Goal: Complete application form

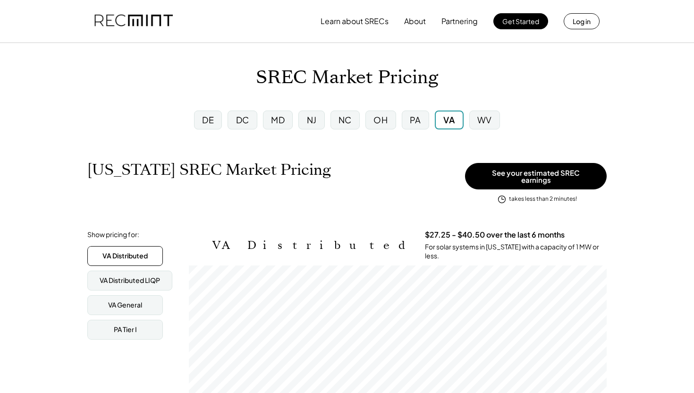
click at [125, 35] on img at bounding box center [133, 21] width 78 height 32
click at [125, 20] on img at bounding box center [133, 21] width 78 height 32
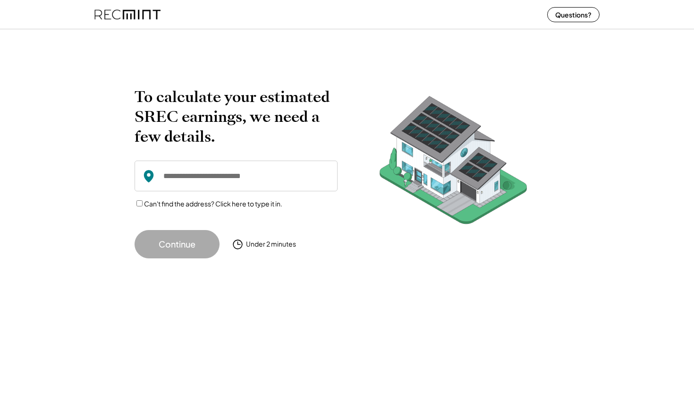
click at [204, 179] on input "input" at bounding box center [236, 176] width 203 height 31
click at [198, 177] on input "input" at bounding box center [236, 176] width 203 height 31
paste input "**********"
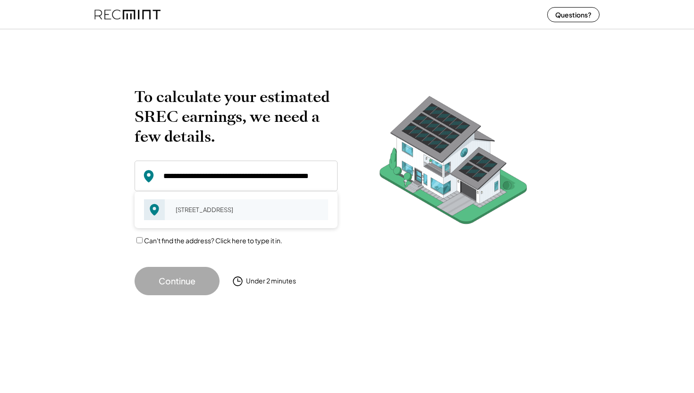
click at [191, 213] on div "[STREET_ADDRESS]" at bounding box center [249, 209] width 159 height 13
type input "**********"
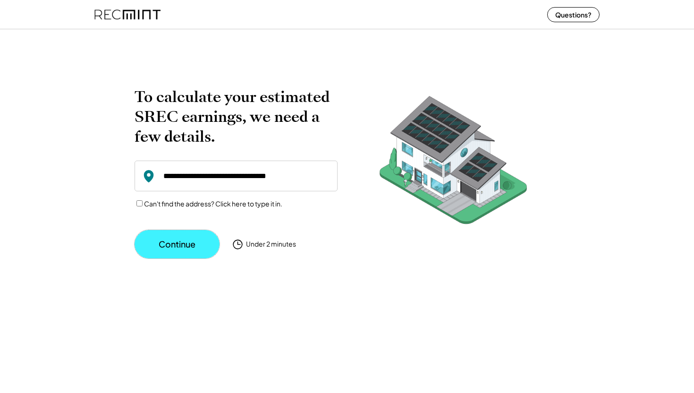
click at [175, 248] on button "Continue" at bounding box center [177, 244] width 85 height 28
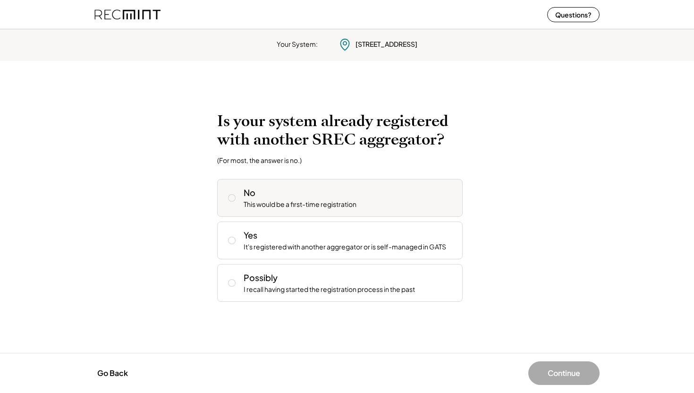
click at [284, 193] on div "No This would be a first-time registration" at bounding box center [350, 198] width 212 height 23
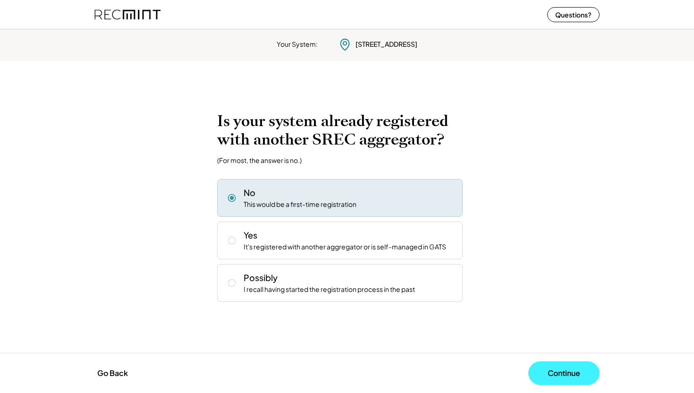
click at [562, 376] on button "Continue" at bounding box center [564, 373] width 71 height 24
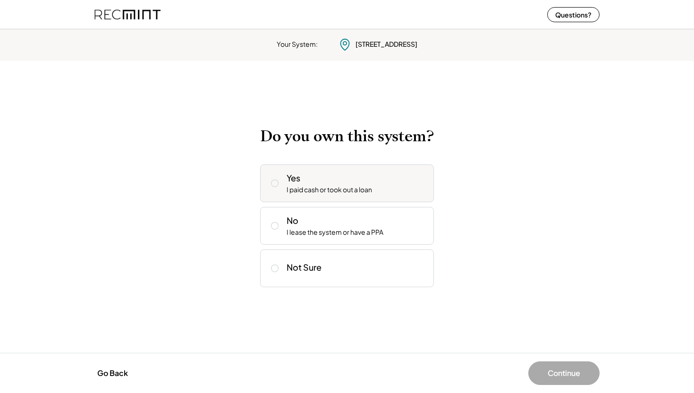
click at [346, 183] on div "Yes I paid cash or took out a loan" at bounding box center [357, 183] width 140 height 23
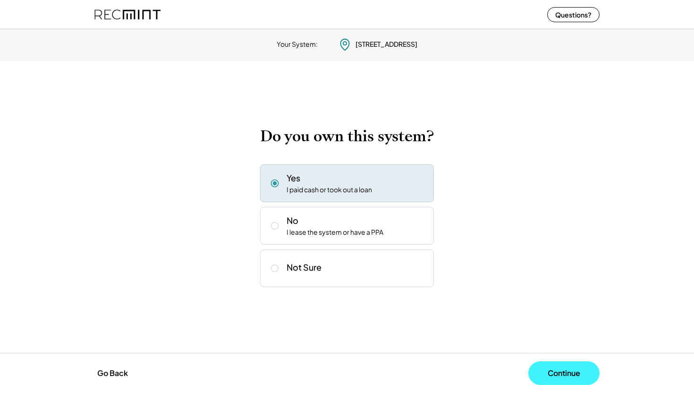
click at [561, 373] on button "Continue" at bounding box center [564, 373] width 71 height 24
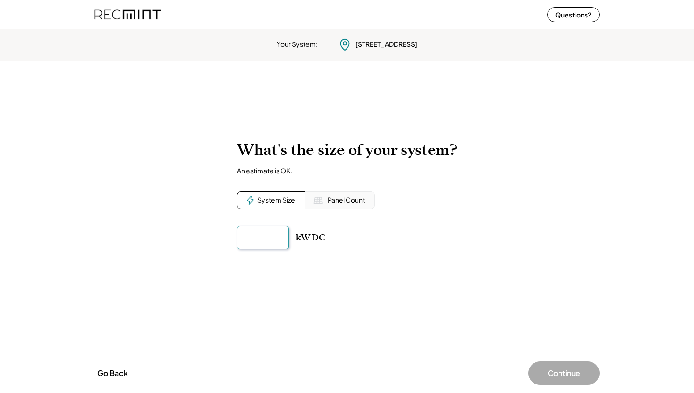
click at [258, 239] on input "input" at bounding box center [263, 238] width 52 height 24
type input "*****"
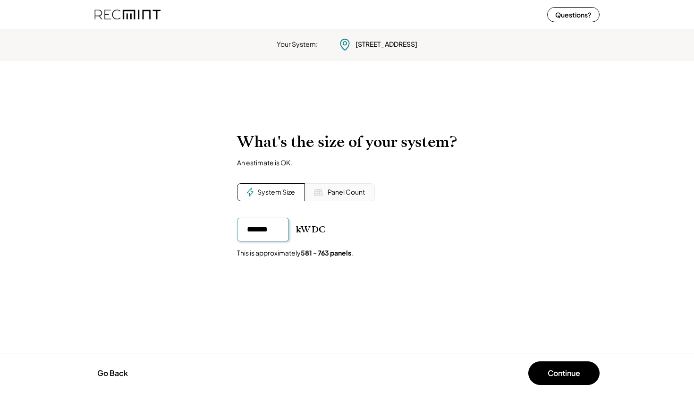
type input "********"
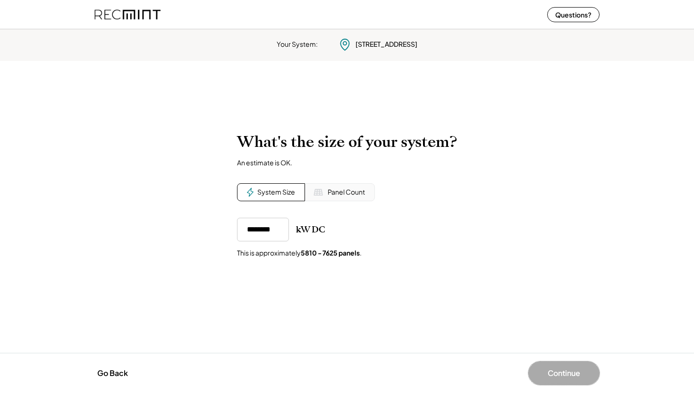
click at [553, 370] on button "Continue" at bounding box center [564, 373] width 71 height 24
click at [559, 373] on button "Continue" at bounding box center [564, 373] width 71 height 24
click at [311, 230] on div "kW DC" at bounding box center [310, 229] width 29 height 11
click at [288, 196] on div "System Size" at bounding box center [276, 192] width 38 height 9
click at [361, 267] on div "To calculate your estimated SREC earnings, we need a few details. 226 E View Dr…" at bounding box center [347, 207] width 694 height 168
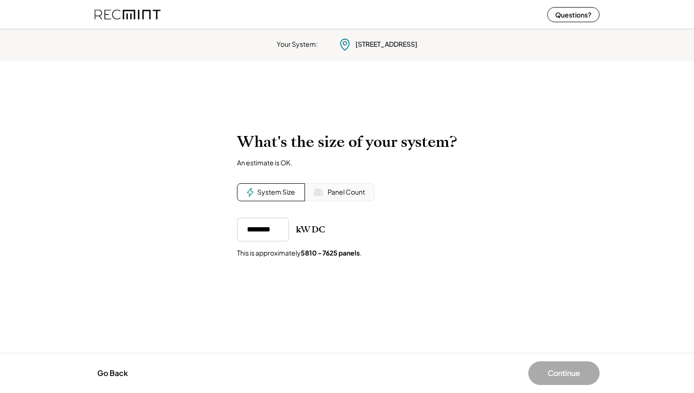
click at [352, 186] on div "Panel Count" at bounding box center [340, 192] width 70 height 18
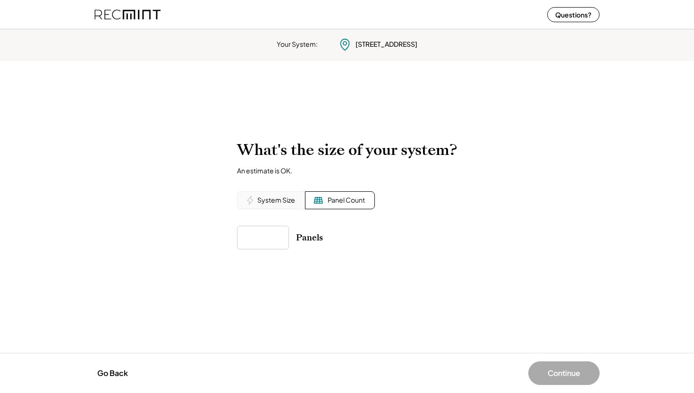
click at [265, 198] on div "System Size" at bounding box center [276, 200] width 38 height 9
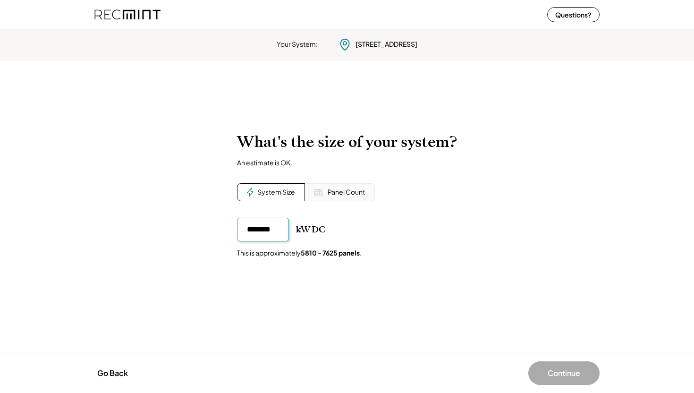
click at [279, 233] on input "input" at bounding box center [263, 230] width 52 height 24
click at [300, 233] on div "kW DC" at bounding box center [310, 229] width 29 height 11
click at [275, 233] on input "input" at bounding box center [263, 230] width 52 height 24
click at [547, 368] on button "Continue" at bounding box center [564, 373] width 71 height 24
click at [335, 198] on div "Panel Count" at bounding box center [340, 192] width 70 height 18
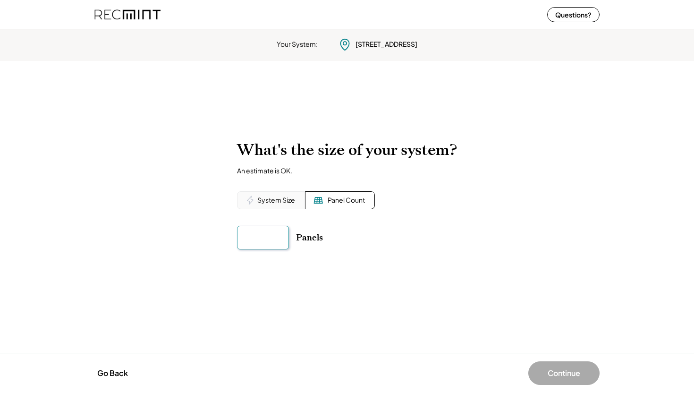
click at [260, 241] on input "input" at bounding box center [263, 238] width 52 height 24
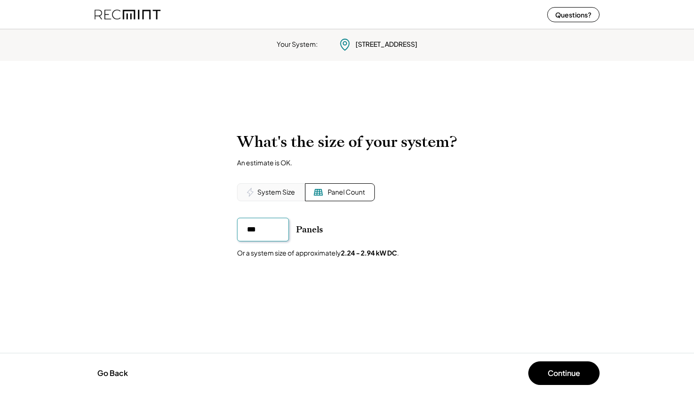
type input "****"
click at [292, 189] on div "System Size" at bounding box center [276, 192] width 38 height 9
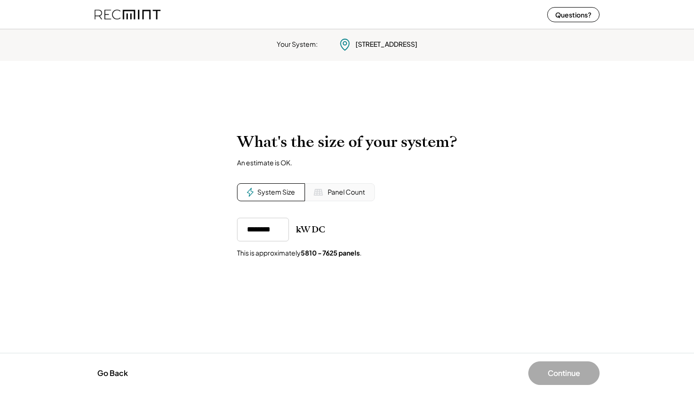
click at [278, 226] on input "input" at bounding box center [263, 230] width 52 height 24
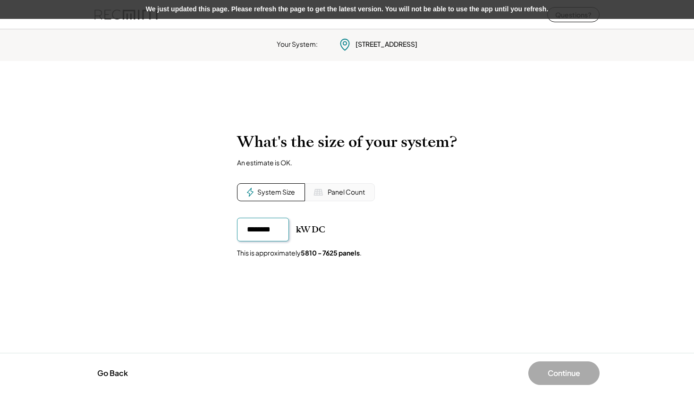
click at [251, 231] on input "input" at bounding box center [263, 230] width 52 height 24
click at [259, 230] on input "input" at bounding box center [263, 230] width 52 height 24
type input "********"
click at [329, 241] on div "kW DC This is approximately 3429 - 4500 panels ." at bounding box center [347, 238] width 220 height 40
click at [350, 192] on div "Panel Count" at bounding box center [346, 192] width 37 height 9
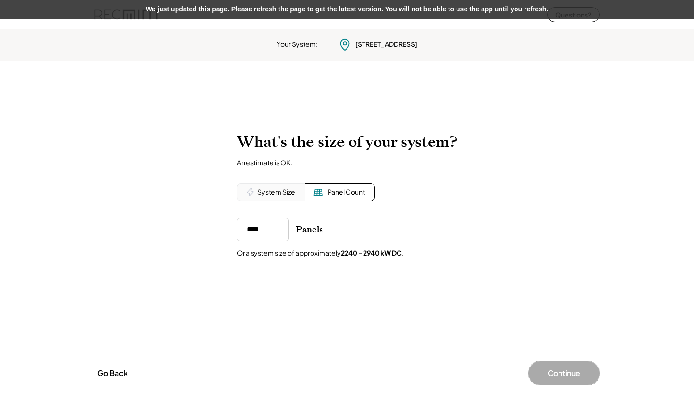
click at [557, 374] on button "Continue" at bounding box center [564, 373] width 71 height 24
click at [259, 225] on input "input" at bounding box center [263, 230] width 52 height 24
click at [283, 225] on input "input" at bounding box center [263, 230] width 52 height 24
type input "**"
click at [265, 183] on div "What's the size of your system? An estimate is OK. System Size Panel Count kW D…" at bounding box center [347, 195] width 220 height 125
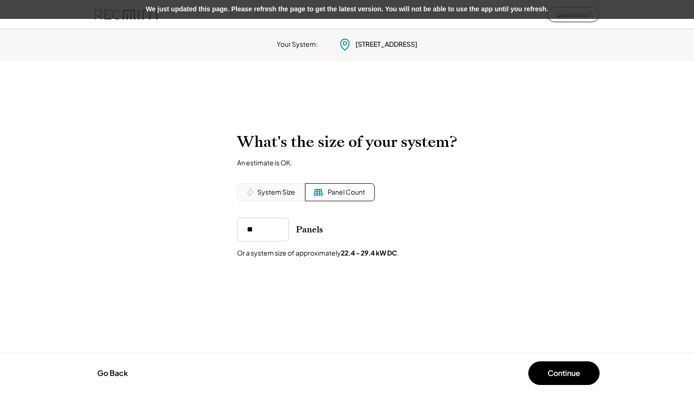
click at [263, 189] on div "System Size" at bounding box center [276, 192] width 38 height 9
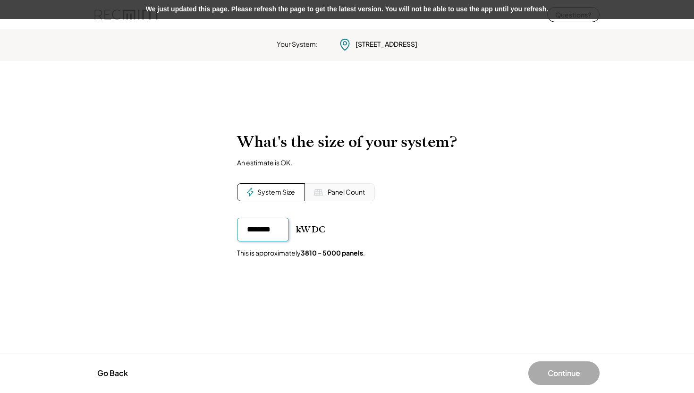
click at [273, 222] on input "input" at bounding box center [263, 230] width 52 height 24
click at [268, 233] on input "input" at bounding box center [263, 230] width 52 height 24
type input "********"
click at [533, 362] on div "Continue" at bounding box center [473, 373] width 253 height 24
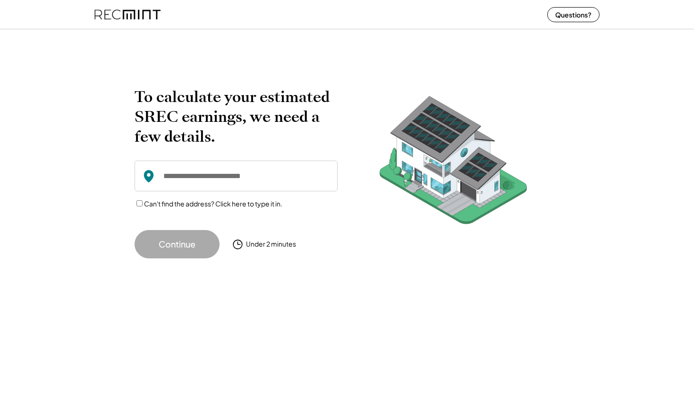
click at [214, 176] on input "input" at bounding box center [236, 176] width 203 height 31
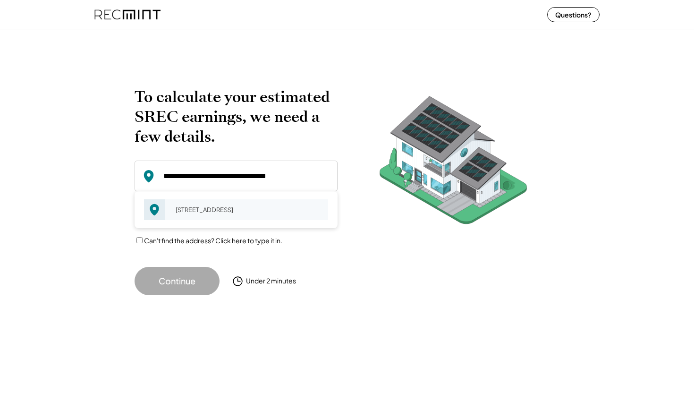
click at [185, 213] on div "[STREET_ADDRESS]" at bounding box center [249, 209] width 159 height 13
type input "**********"
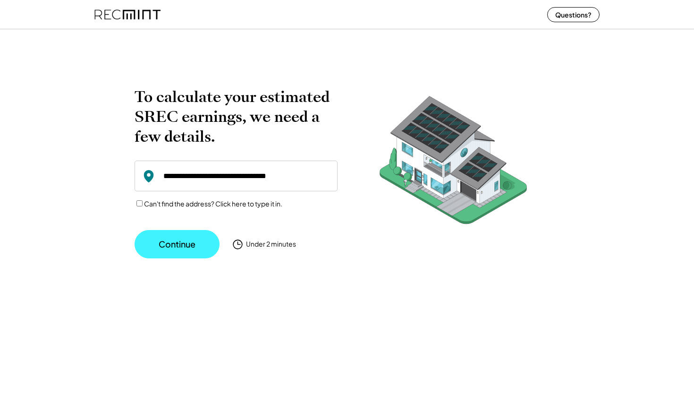
click at [175, 256] on button "Continue" at bounding box center [177, 244] width 85 height 28
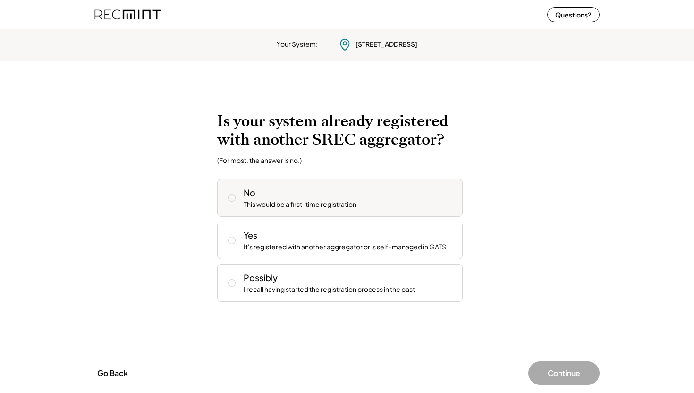
click at [274, 202] on div "This would be a first-time registration" at bounding box center [300, 204] width 113 height 9
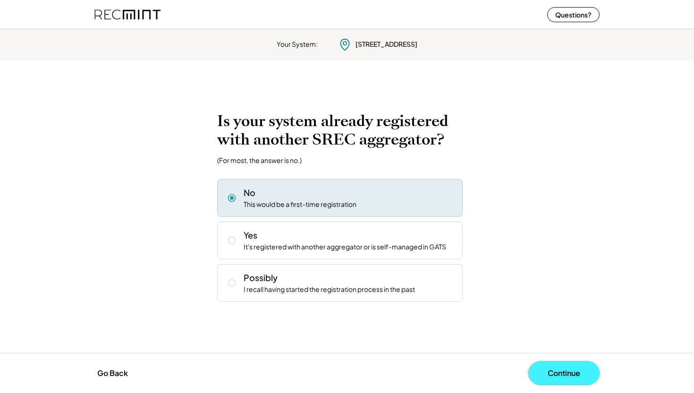
click at [574, 376] on button "Continue" at bounding box center [564, 373] width 71 height 24
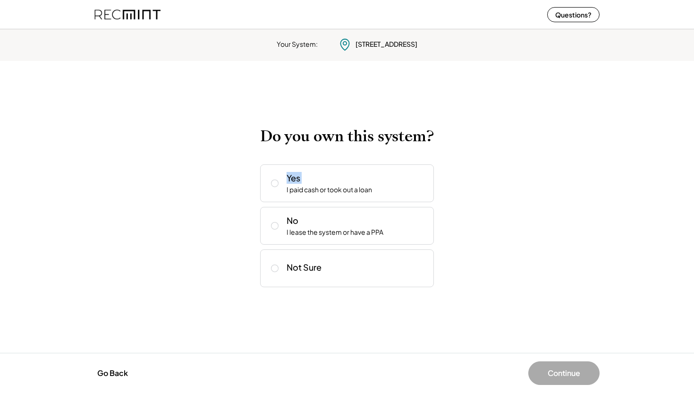
drag, startPoint x: 319, startPoint y: 161, endPoint x: 321, endPoint y: 166, distance: 5.8
click at [321, 162] on div "Do you own this system? Yes I paid cash or took out a loan No I lease the syste…" at bounding box center [347, 207] width 174 height 160
click at [321, 186] on div "I paid cash or took out a loan" at bounding box center [329, 189] width 85 height 9
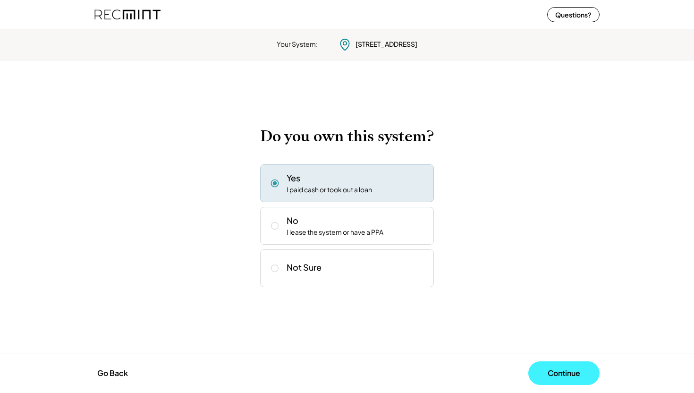
click at [559, 371] on button "Continue" at bounding box center [564, 373] width 71 height 24
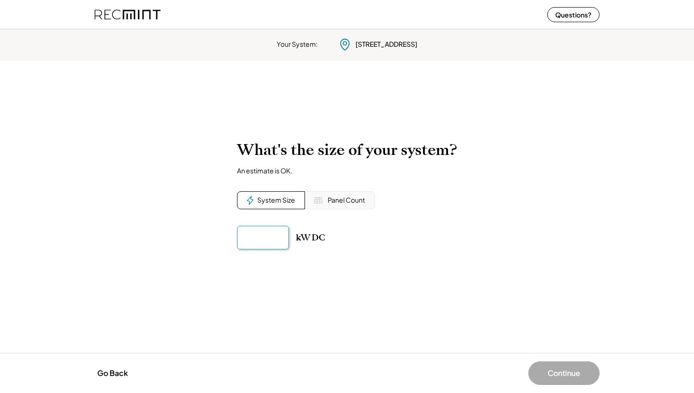
click at [284, 236] on input "input" at bounding box center [263, 238] width 52 height 24
type input "********"
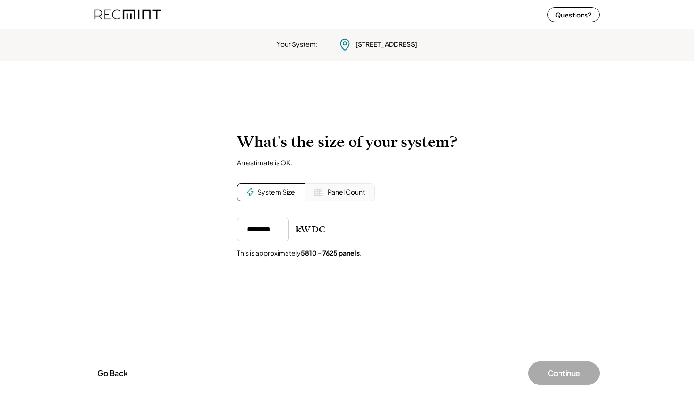
click at [359, 270] on div "To calculate your estimated SREC earnings, we need a few details. 226 E View Dr…" at bounding box center [347, 207] width 694 height 168
click at [580, 375] on button "Continue" at bounding box center [564, 373] width 71 height 24
click at [569, 368] on button "Continue" at bounding box center [564, 373] width 71 height 24
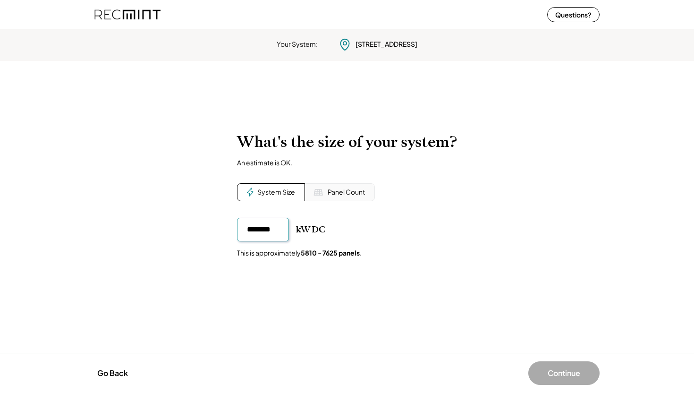
click at [569, 368] on button "Continue" at bounding box center [564, 373] width 71 height 24
drag, startPoint x: 569, startPoint y: 368, endPoint x: 543, endPoint y: 296, distance: 76.4
click at [543, 296] on div "Your System: 226 E View Dr Mt Pleasant, PA 15666 To calculate your estimated SR…" at bounding box center [347, 209] width 694 height 367
click at [508, 174] on div "To calculate your estimated SREC earnings, we need a few details. 226 E View Dr…" at bounding box center [347, 207] width 694 height 168
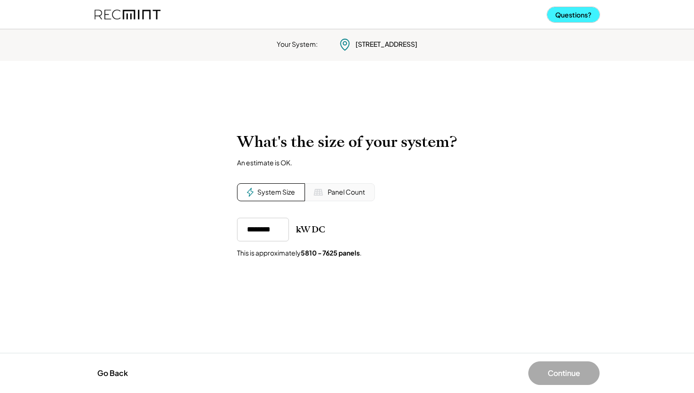
click at [566, 17] on button "Questions?" at bounding box center [573, 14] width 52 height 15
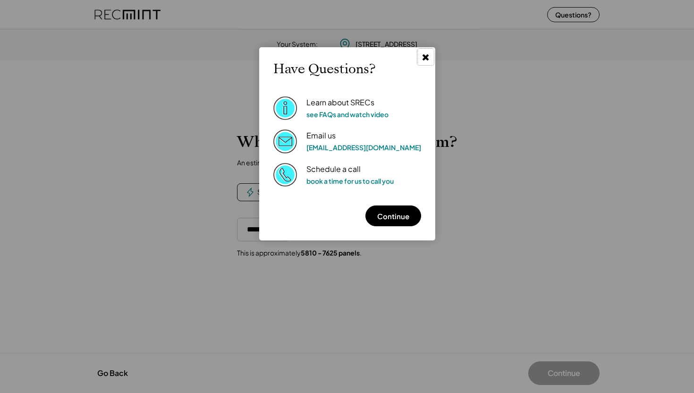
click at [421, 58] on icon at bounding box center [425, 56] width 9 height 9
